Goal: Information Seeking & Learning: Learn about a topic

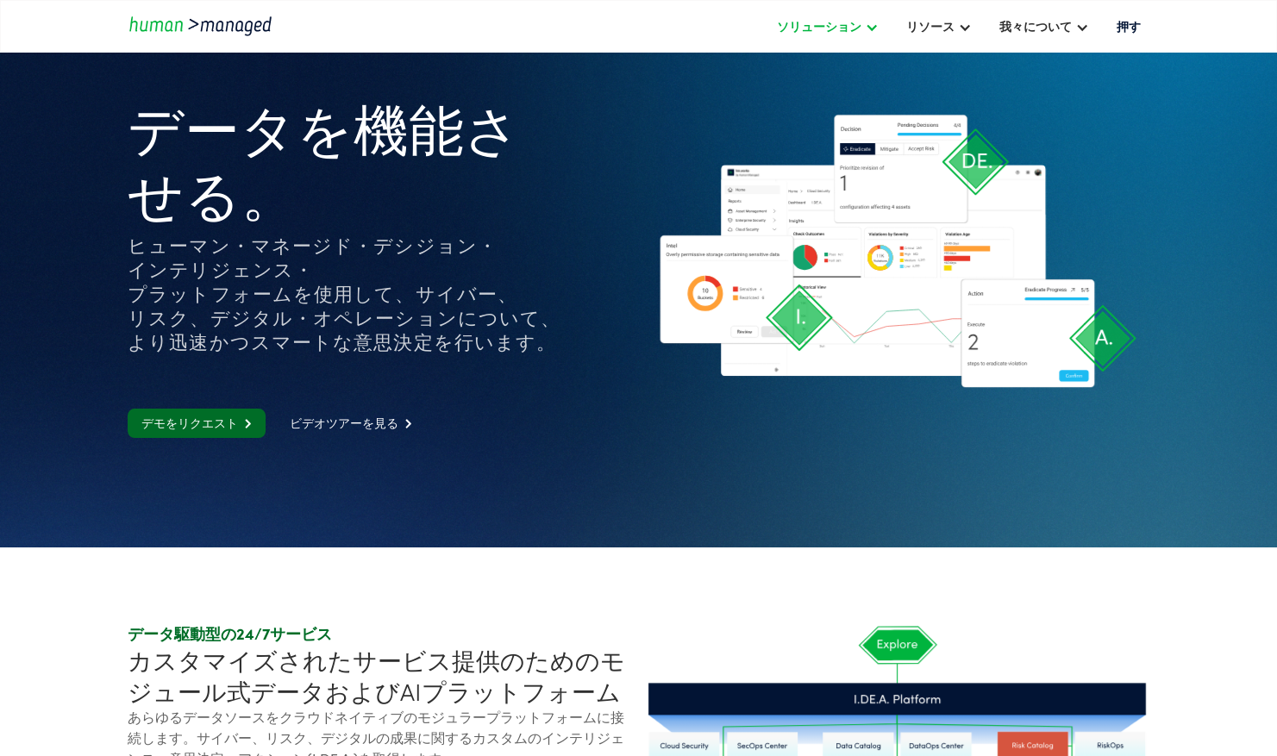
click at [830, 29] on div "ソリューション" at bounding box center [818, 26] width 85 height 21
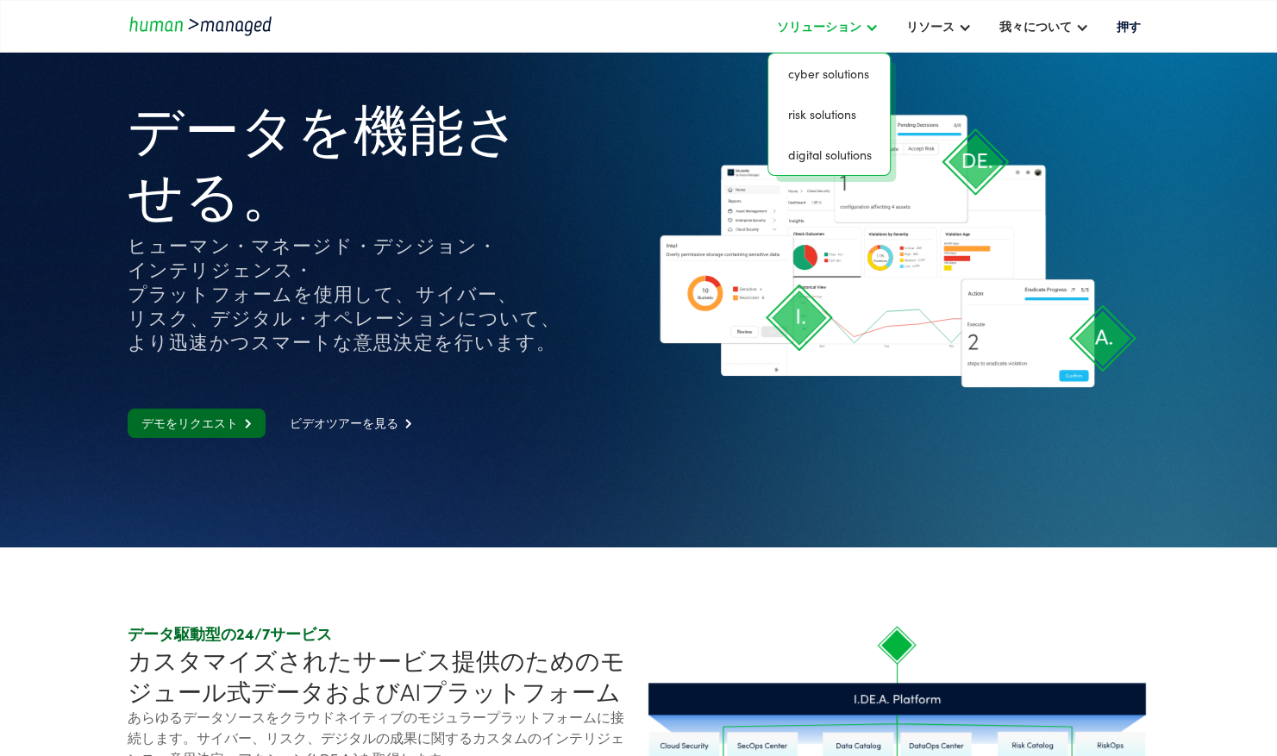
click at [830, 29] on div "ソリューション" at bounding box center [818, 26] width 85 height 21
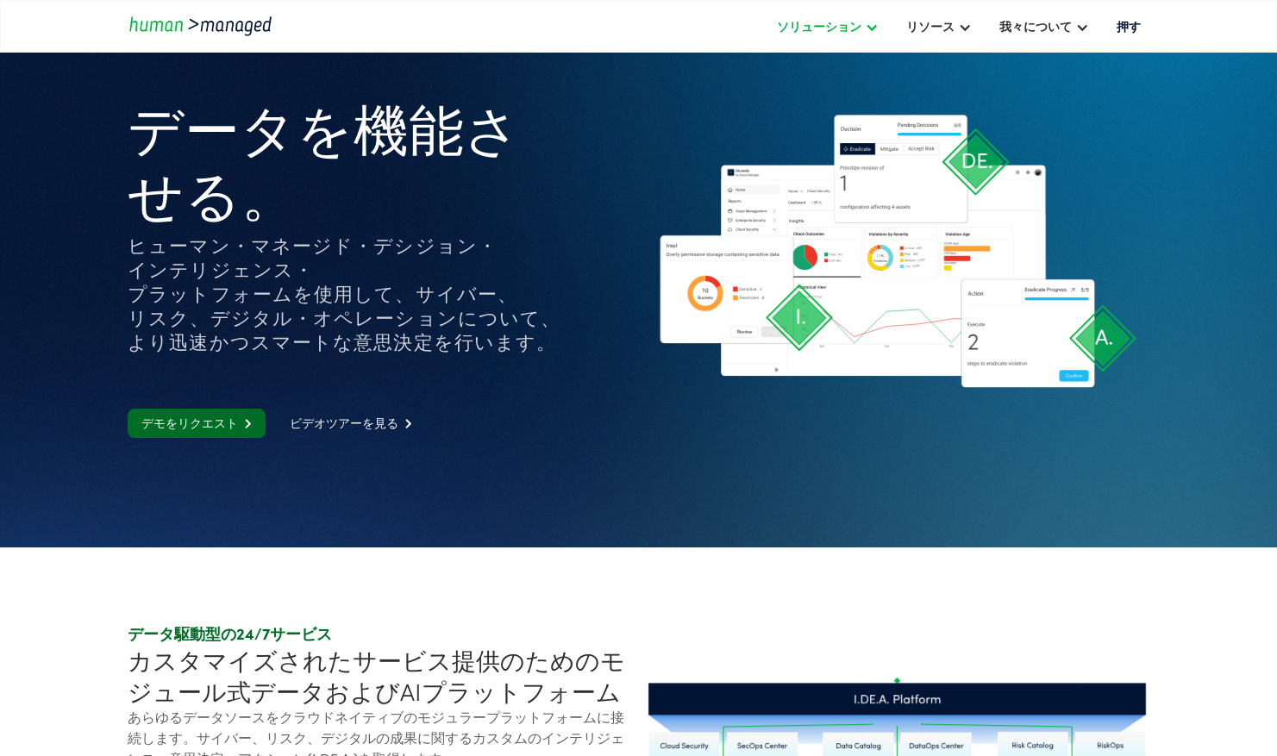
click at [830, 29] on div "ソリューション" at bounding box center [818, 26] width 85 height 21
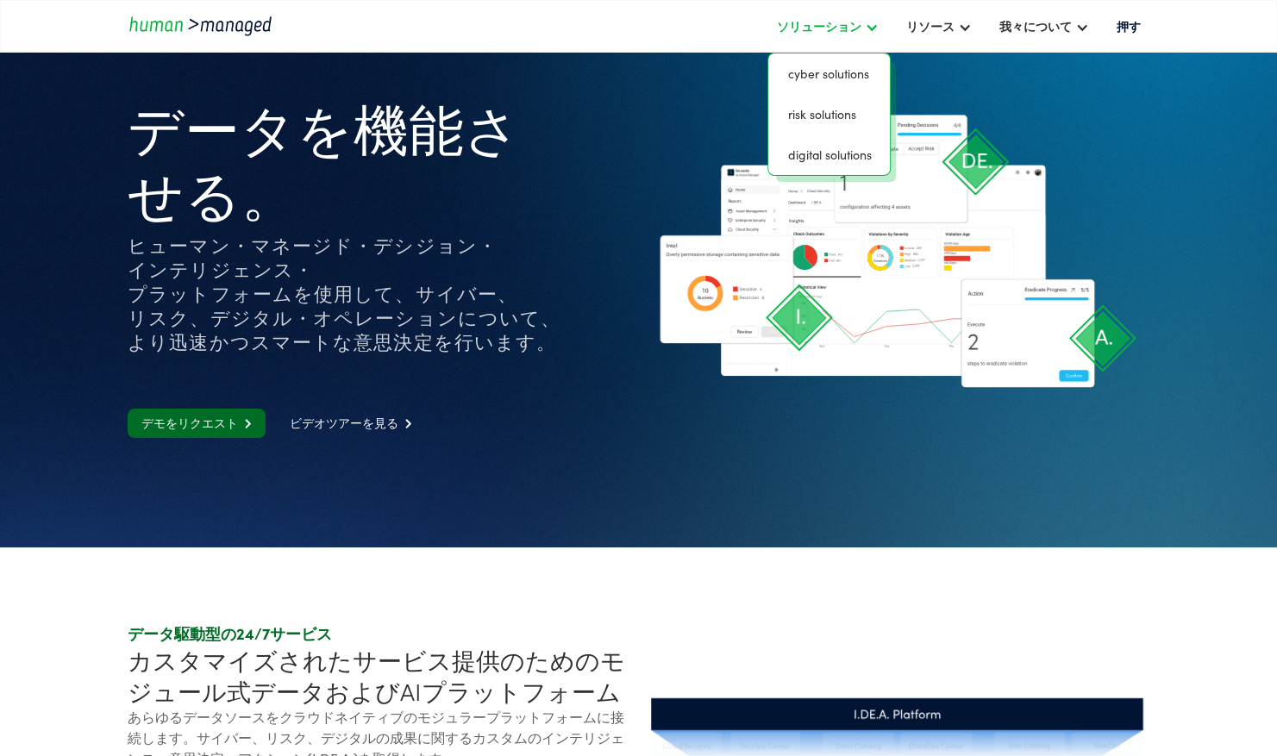
click at [830, 29] on div "ソリューション" at bounding box center [818, 26] width 85 height 21
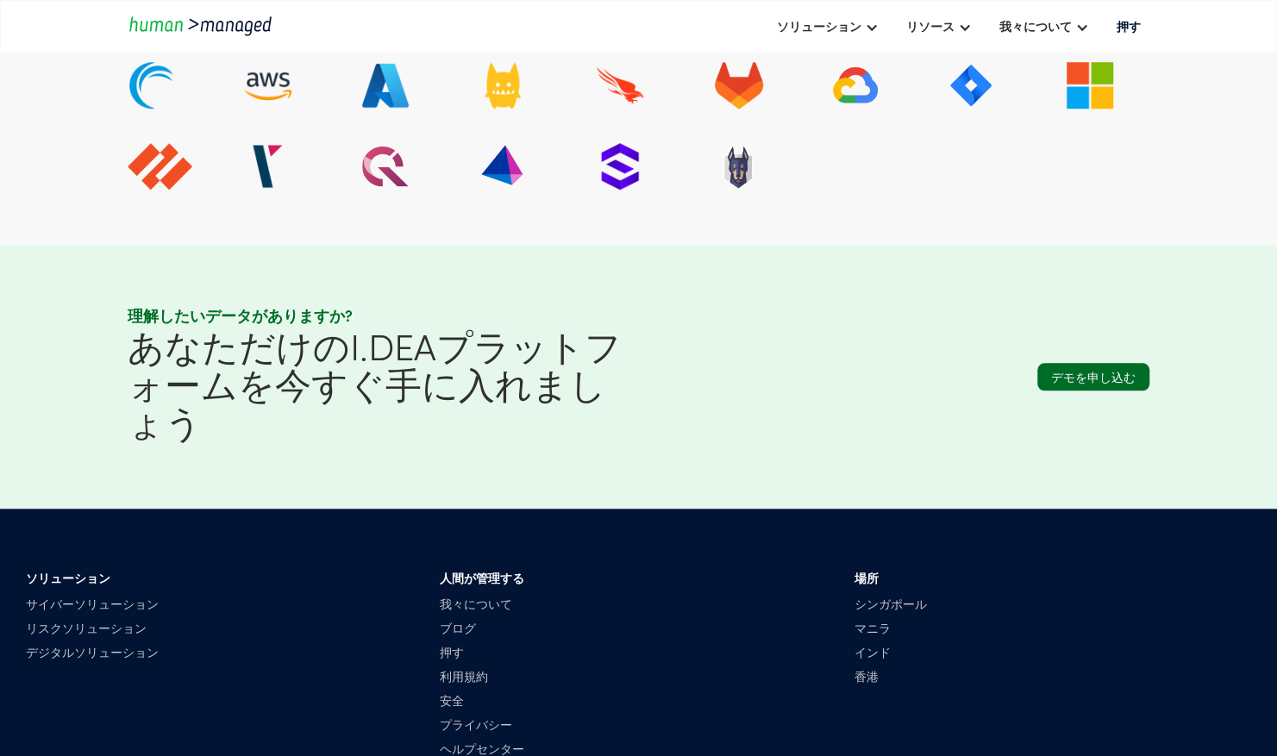
scroll to position [4785, 0]
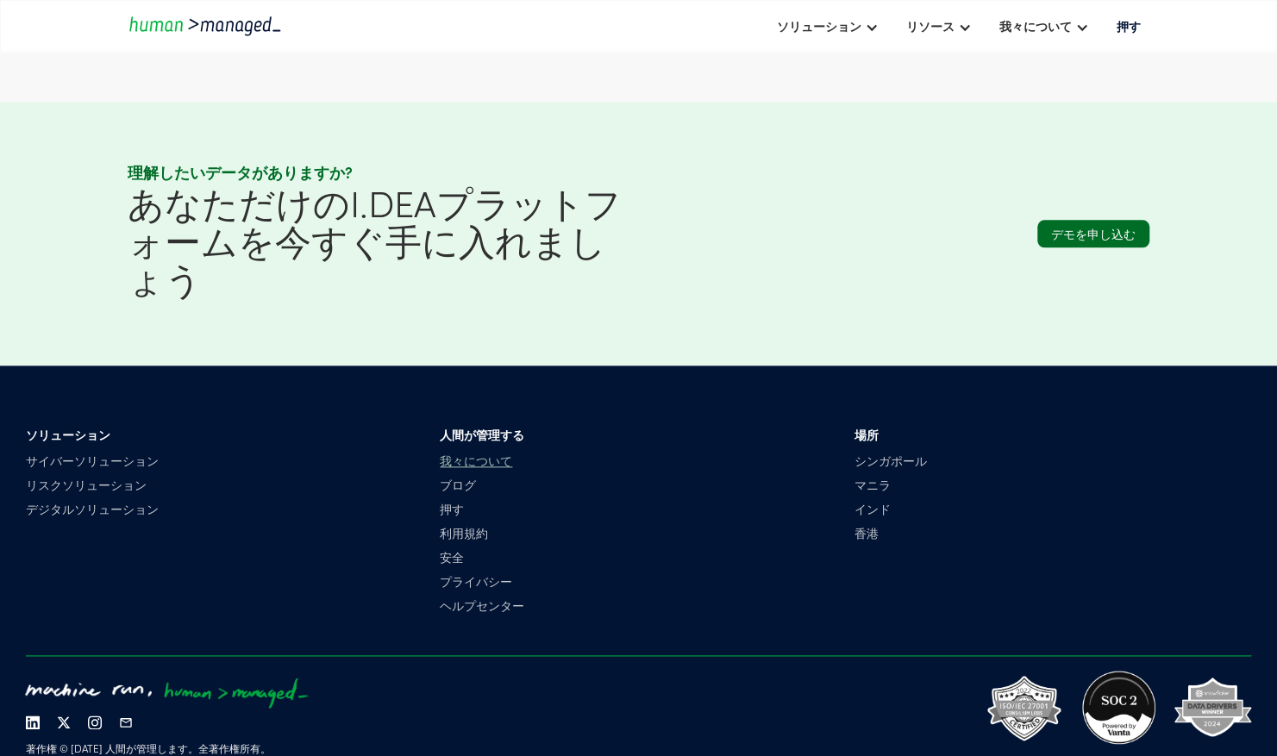
click at [472, 469] on link "我々について" at bounding box center [482, 460] width 85 height 17
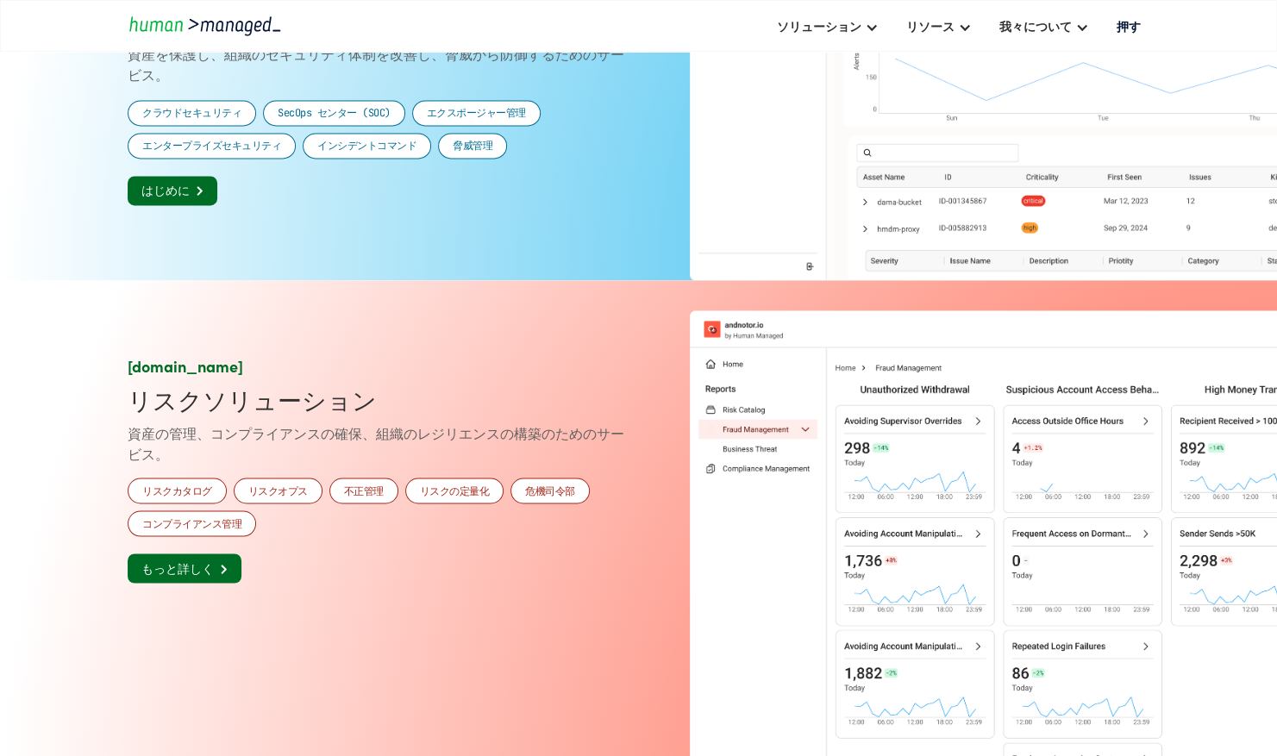
scroll to position [1049, 0]
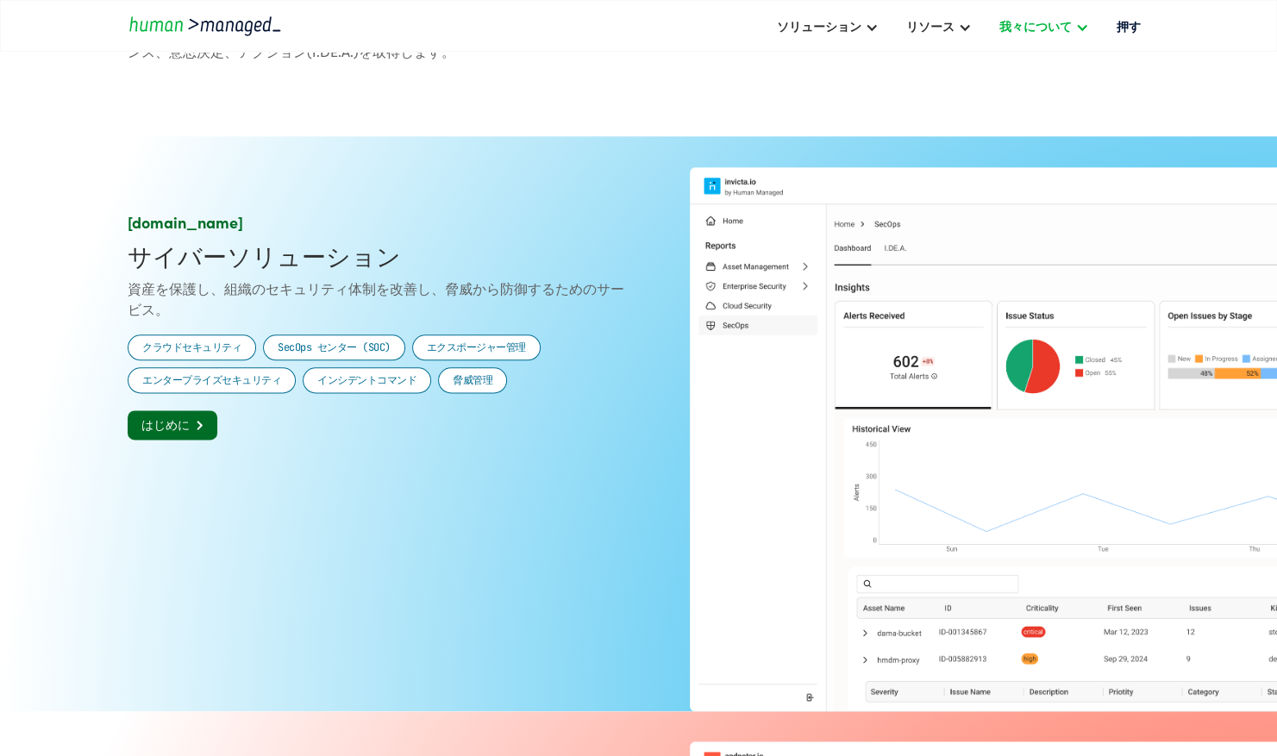
click at [1052, 26] on div "我々について" at bounding box center [1035, 26] width 72 height 21
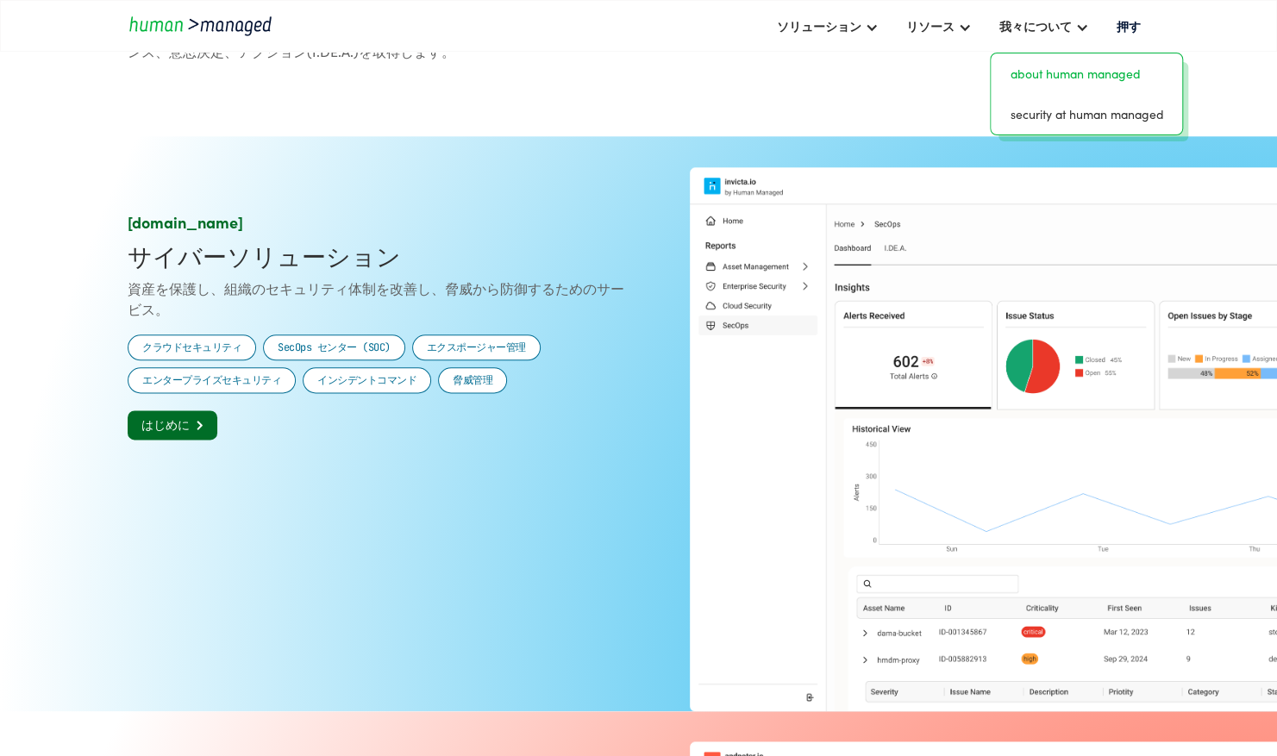
click at [1085, 71] on link "about human managed" at bounding box center [1087, 73] width 178 height 27
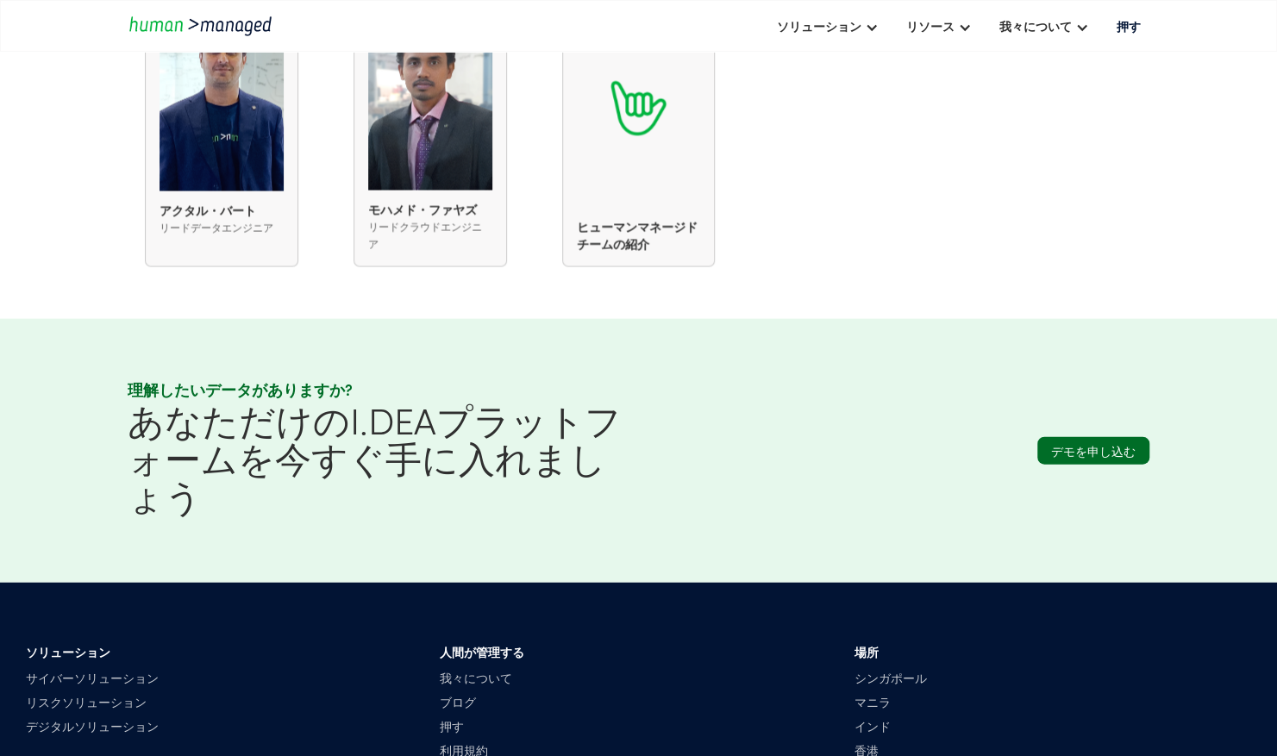
scroll to position [2328, 0]
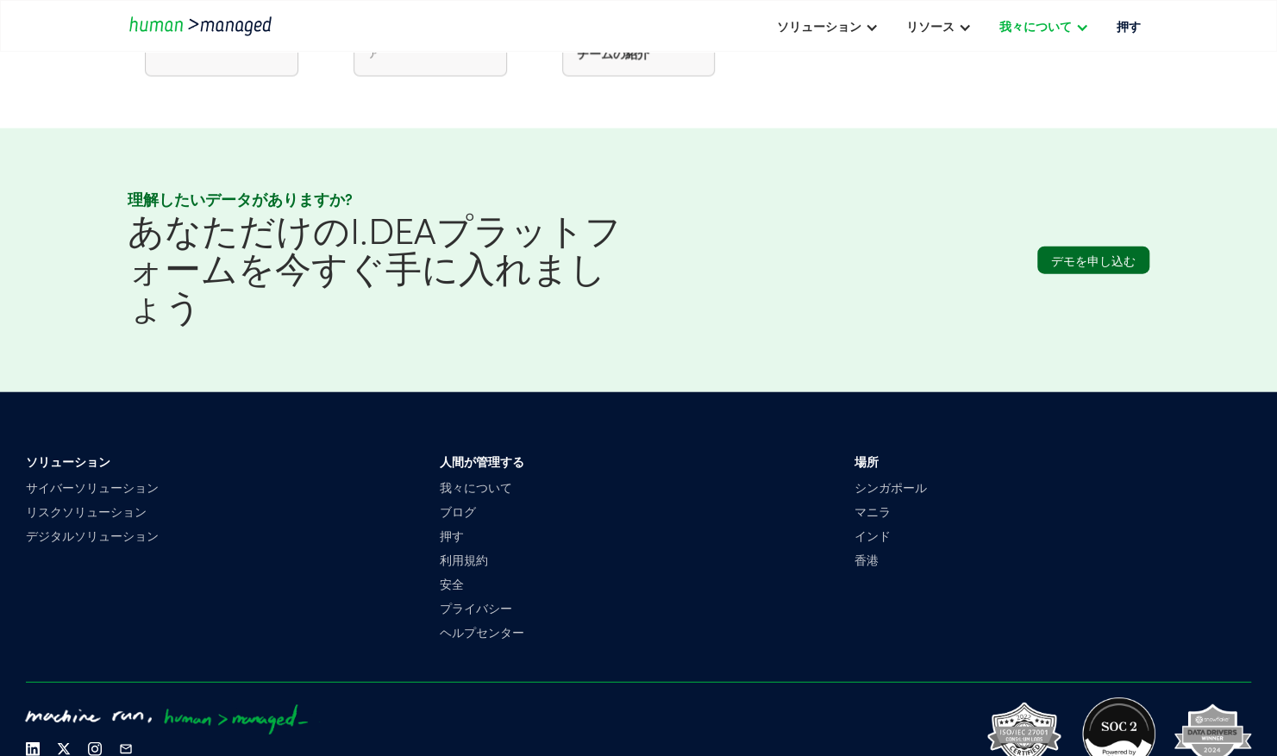
click at [1043, 23] on div "我々について" at bounding box center [1035, 26] width 72 height 21
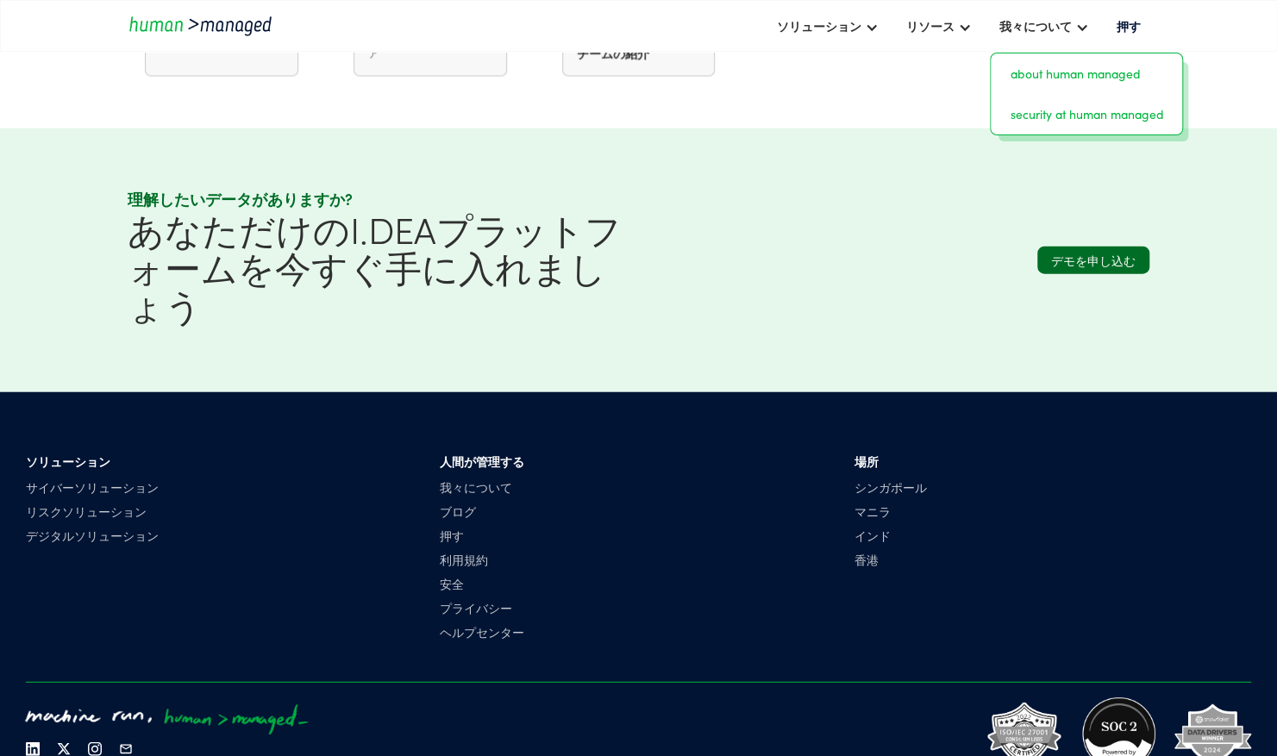
click at [1084, 112] on link "security at human managed" at bounding box center [1087, 114] width 178 height 27
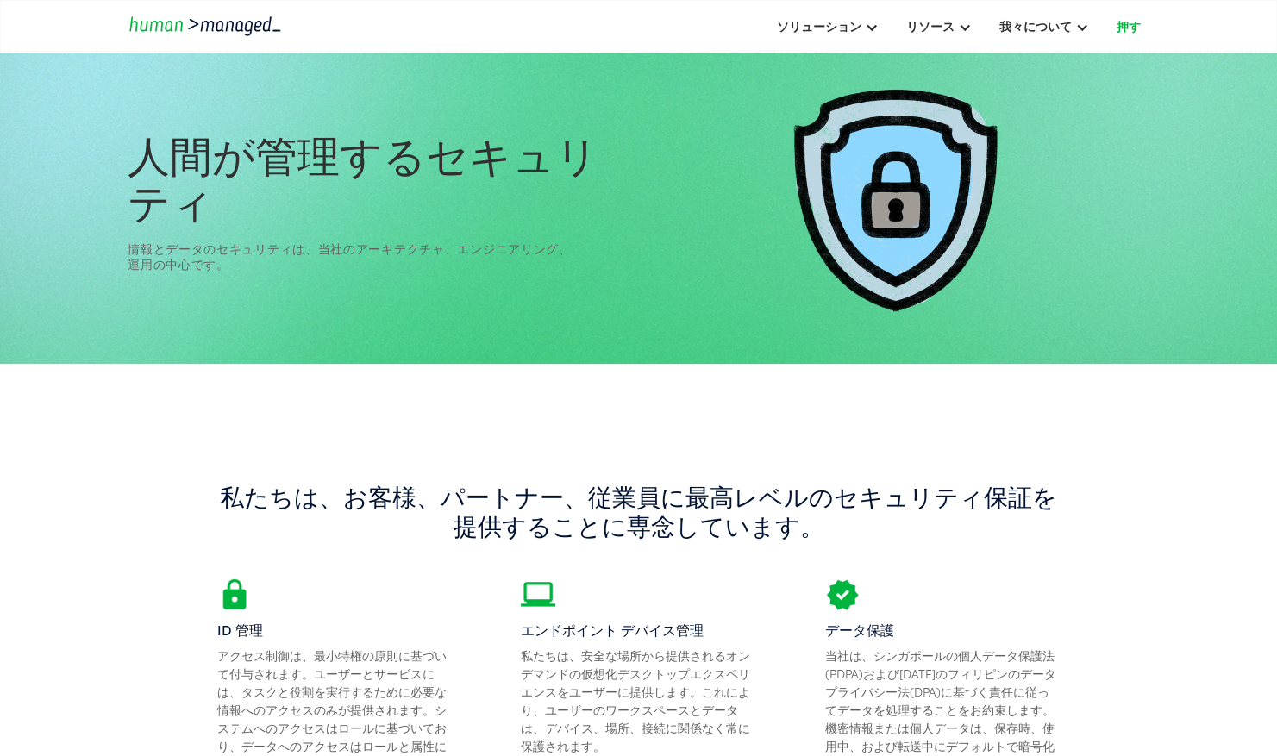
click at [1123, 36] on link "押す" at bounding box center [1128, 25] width 42 height 29
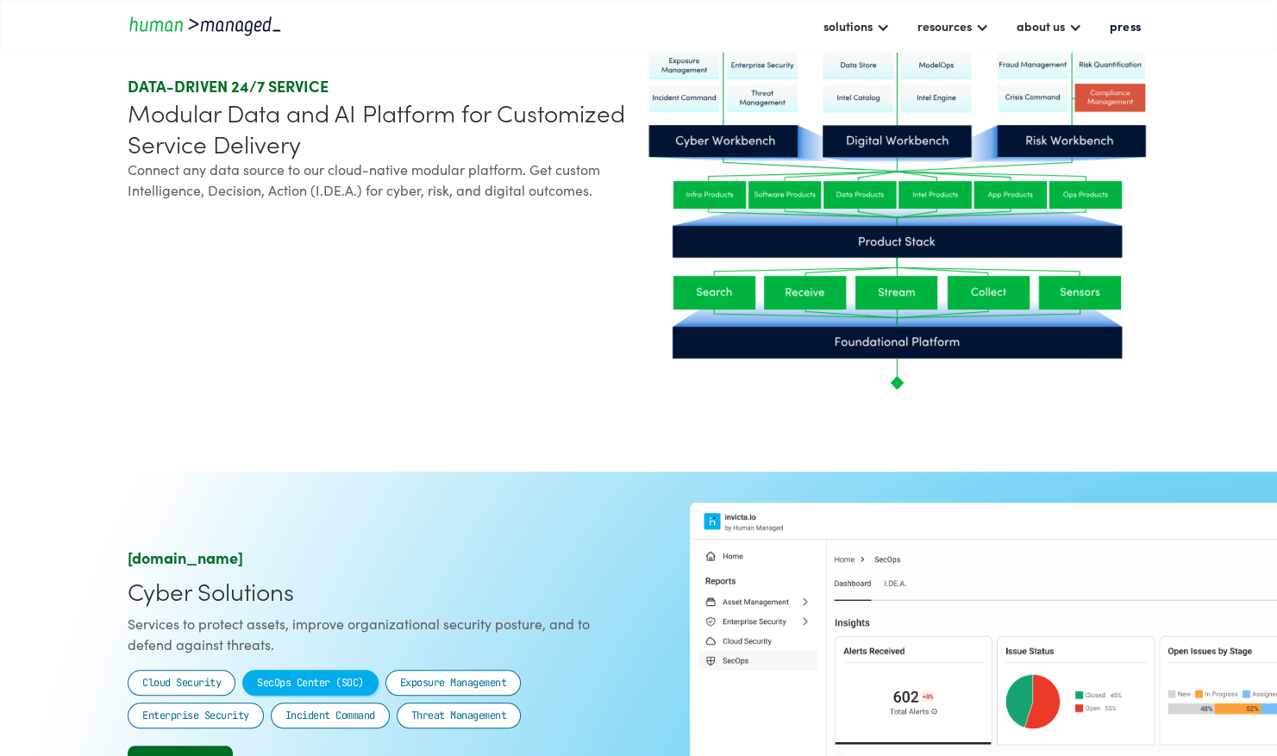
scroll to position [1207, 0]
